Goal: Task Accomplishment & Management: Complete application form

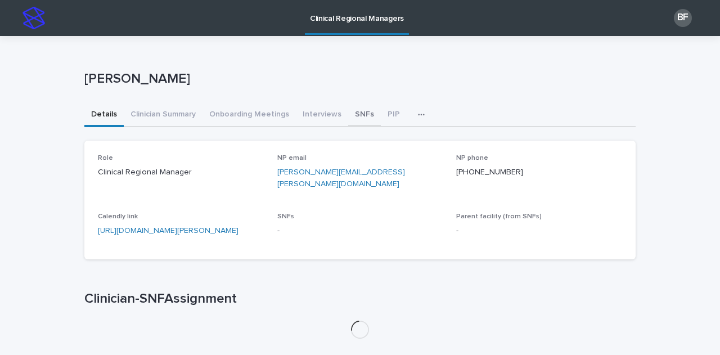
click at [353, 116] on button "SNFs" at bounding box center [364, 115] width 33 height 24
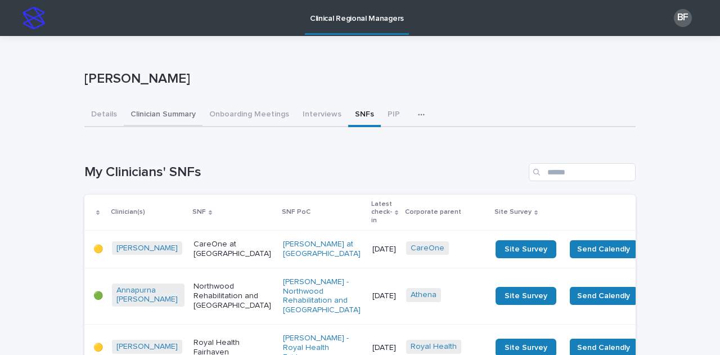
click at [157, 109] on button "Clinician Summary" at bounding box center [163, 115] width 79 height 24
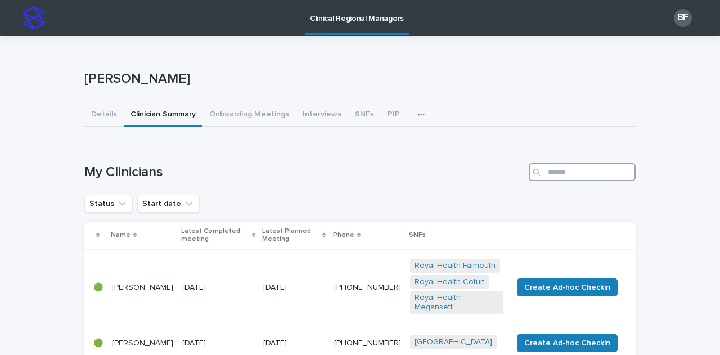
click at [562, 172] on input "Search" at bounding box center [582, 172] width 107 height 18
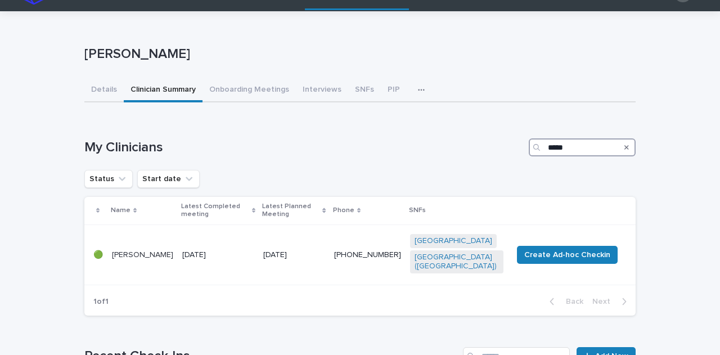
scroll to position [26, 0]
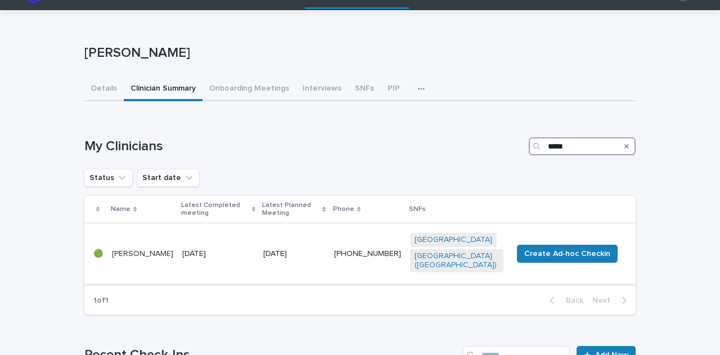
type input "*****"
click at [208, 226] on td "[DATE]" at bounding box center [218, 253] width 81 height 60
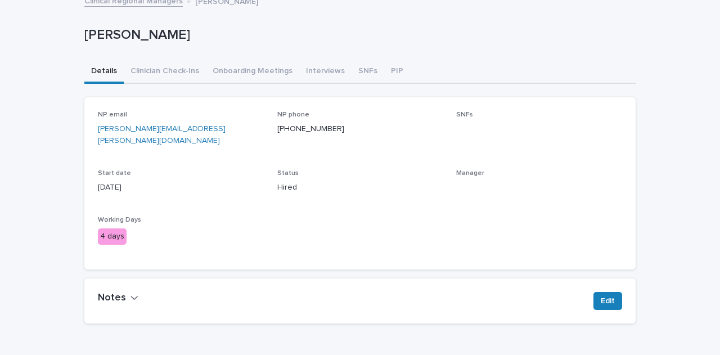
scroll to position [45, 0]
click at [166, 71] on button "Clinician Check-Ins" at bounding box center [165, 72] width 82 height 24
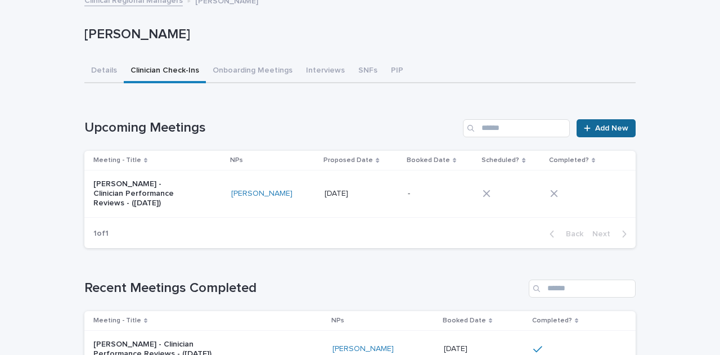
click at [587, 129] on div at bounding box center [589, 128] width 11 height 8
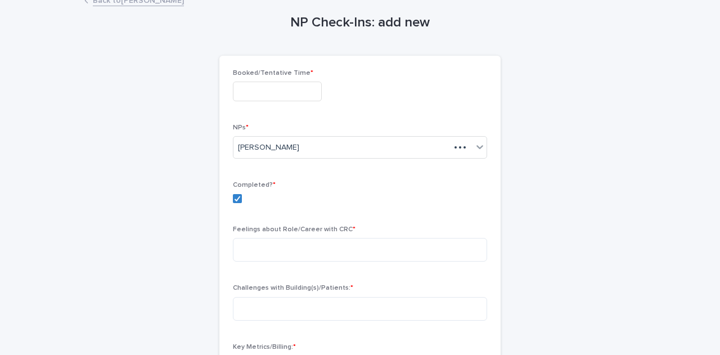
scroll to position [46, 0]
click at [271, 92] on input "text" at bounding box center [277, 91] width 89 height 20
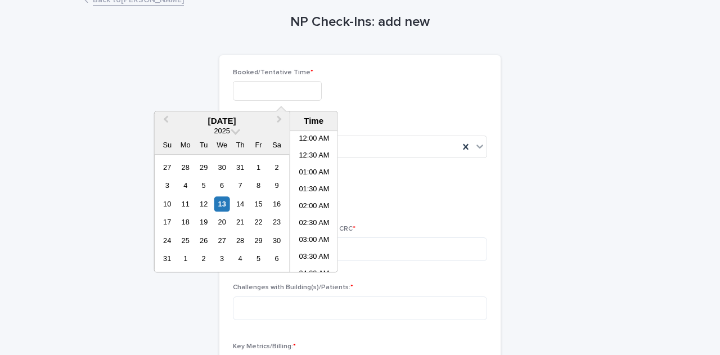
scroll to position [427, 0]
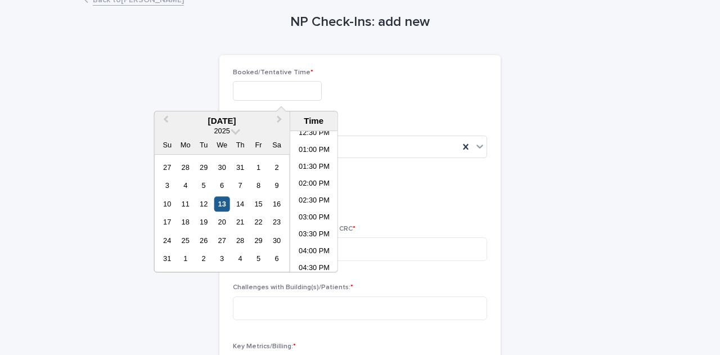
click at [223, 197] on div "13" at bounding box center [221, 203] width 15 height 15
click at [310, 181] on li "02:00 PM" at bounding box center [314, 184] width 48 height 17
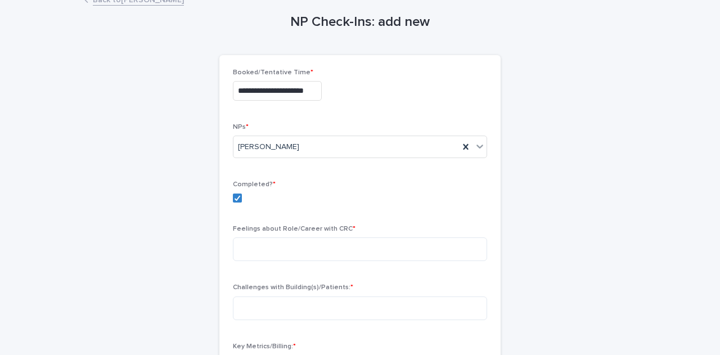
type input "**********"
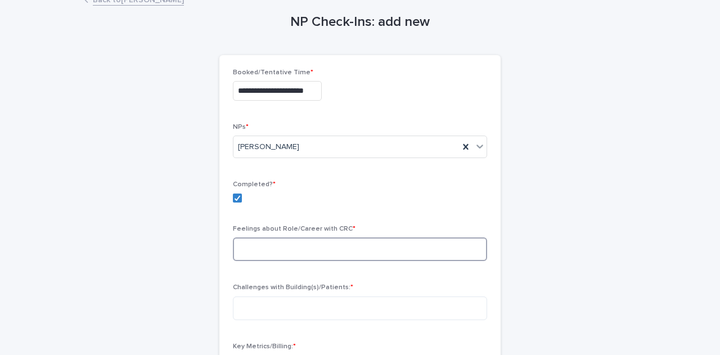
click at [269, 247] on textarea at bounding box center [360, 249] width 254 height 24
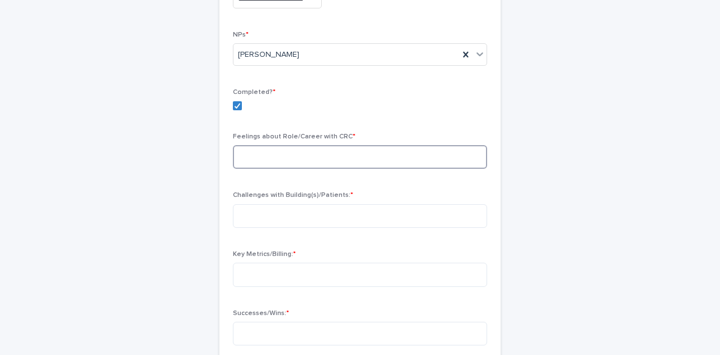
scroll to position [165, 0]
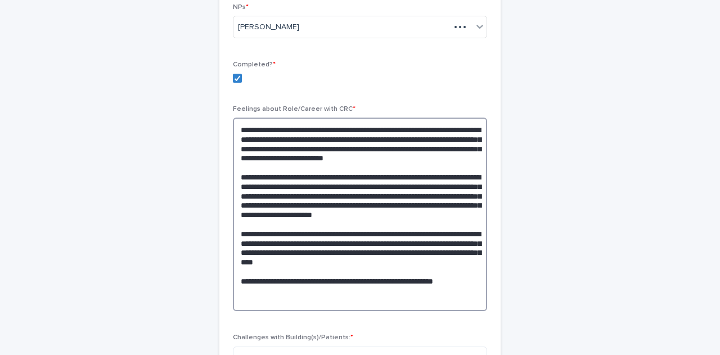
click at [296, 169] on textarea "**********" at bounding box center [360, 214] width 254 height 193
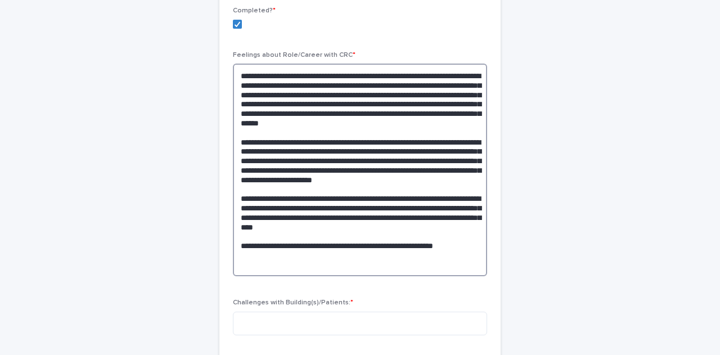
scroll to position [227, 0]
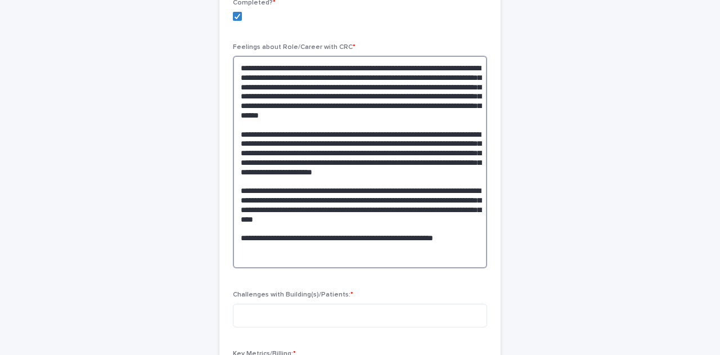
click at [440, 236] on textarea at bounding box center [360, 162] width 254 height 213
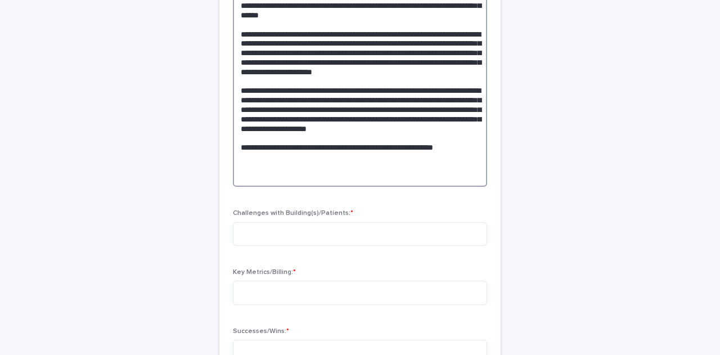
scroll to position [346, 0]
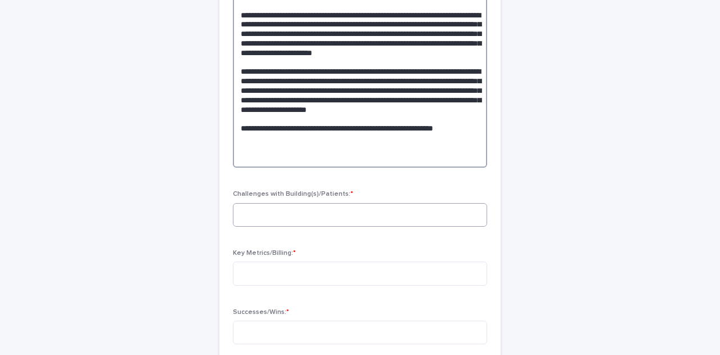
type textarea "**********"
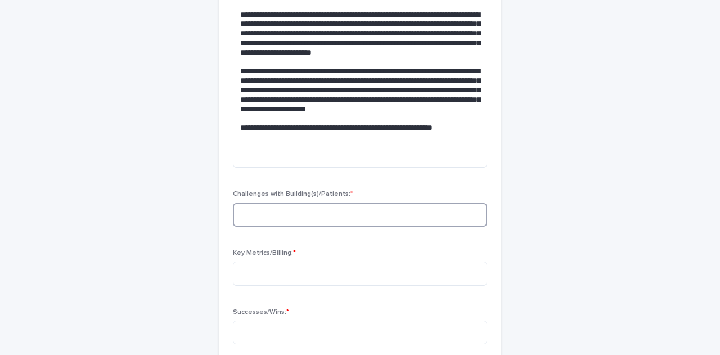
click at [362, 220] on textarea at bounding box center [360, 215] width 254 height 24
type textarea "***"
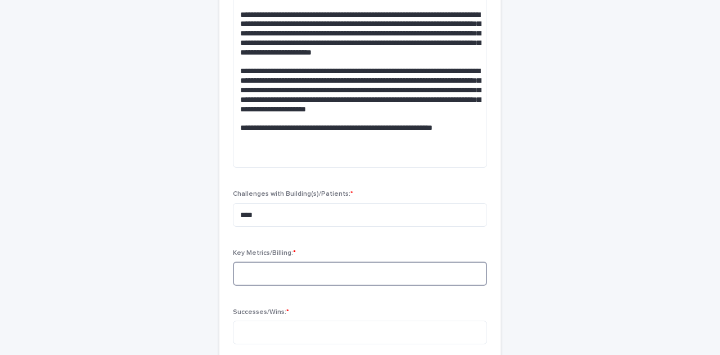
click at [340, 268] on textarea at bounding box center [360, 274] width 254 height 24
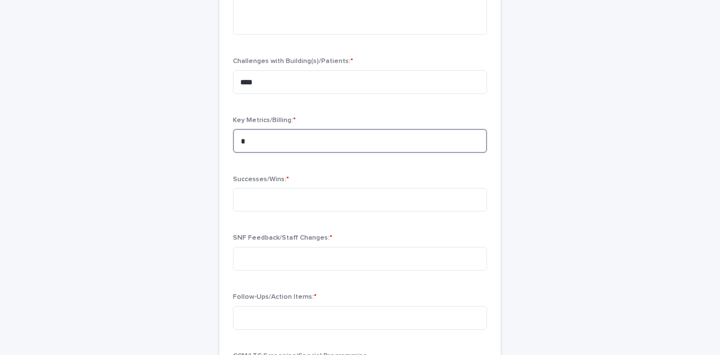
scroll to position [483, 0]
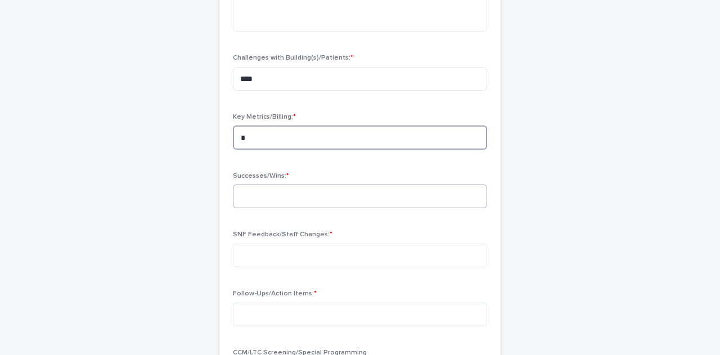
type textarea "*"
click at [301, 191] on textarea at bounding box center [360, 196] width 254 height 24
type textarea "*"
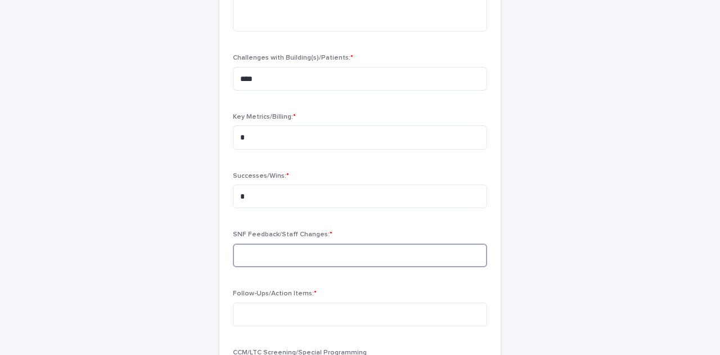
click at [303, 252] on textarea at bounding box center [360, 256] width 254 height 24
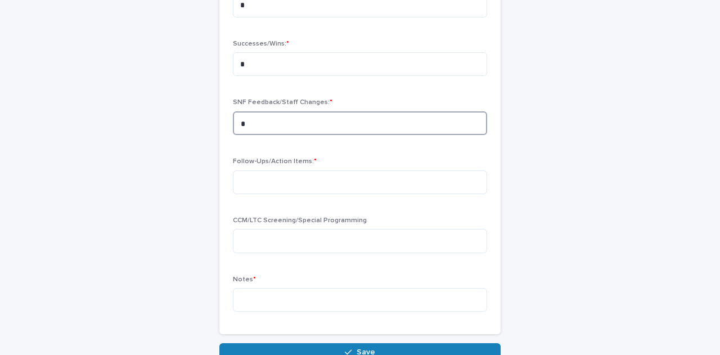
scroll to position [616, 0]
type textarea "*"
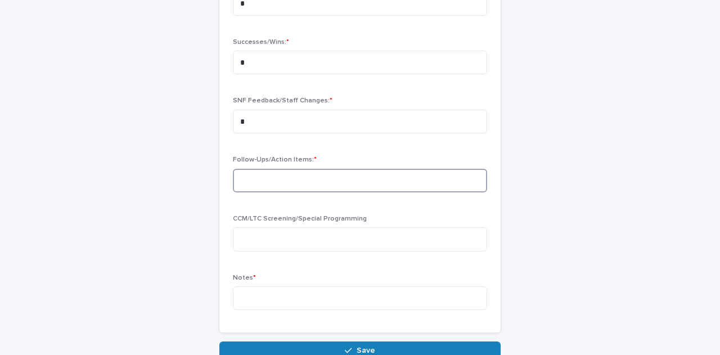
click at [281, 182] on textarea at bounding box center [360, 181] width 254 height 24
type textarea "*"
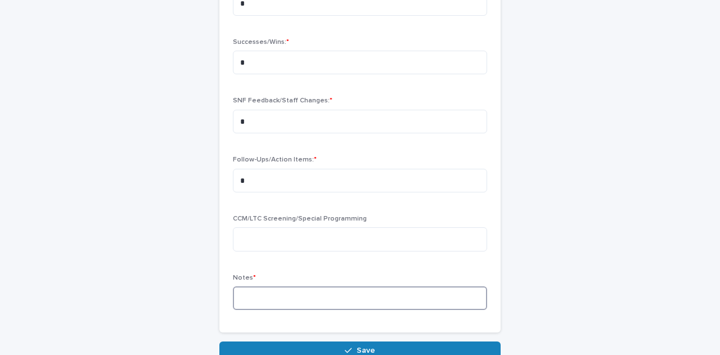
click at [274, 294] on textarea at bounding box center [360, 298] width 254 height 24
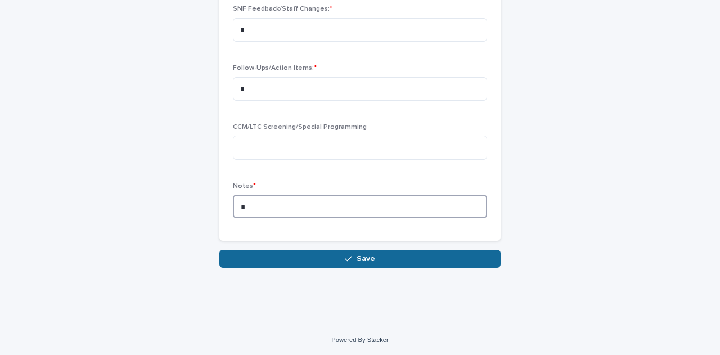
type textarea "*"
click at [309, 251] on button "Save" at bounding box center [359, 259] width 281 height 18
